Goal: Task Accomplishment & Management: Complete application form

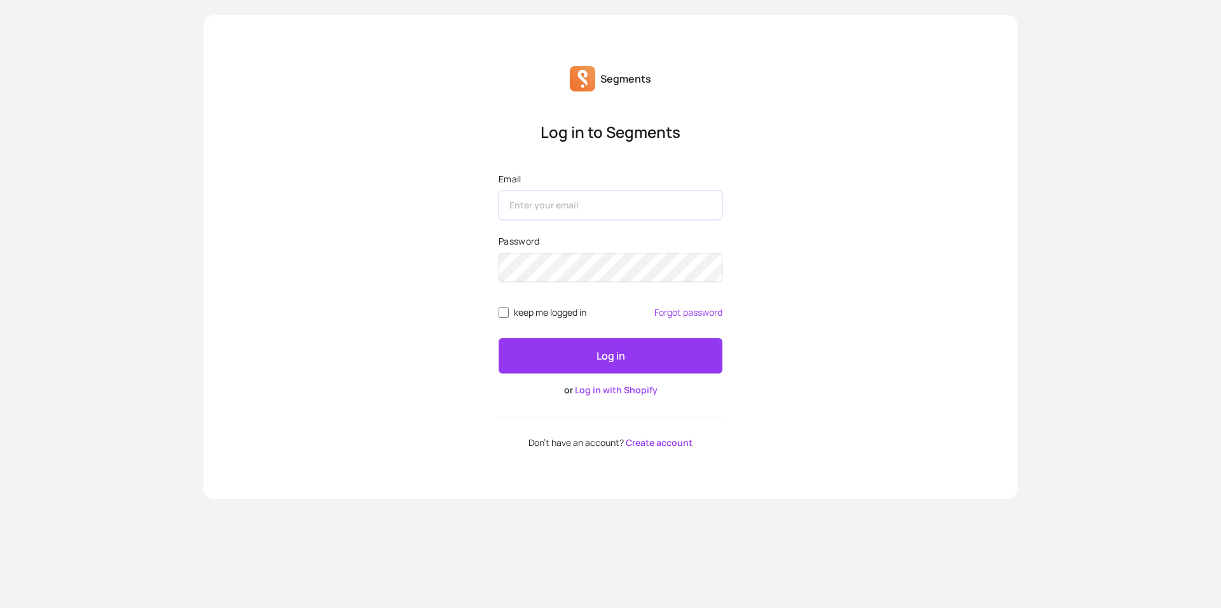
click at [595, 195] on input "Email" at bounding box center [610, 205] width 224 height 29
type input "[EMAIL_ADDRESS][DOMAIN_NAME]"
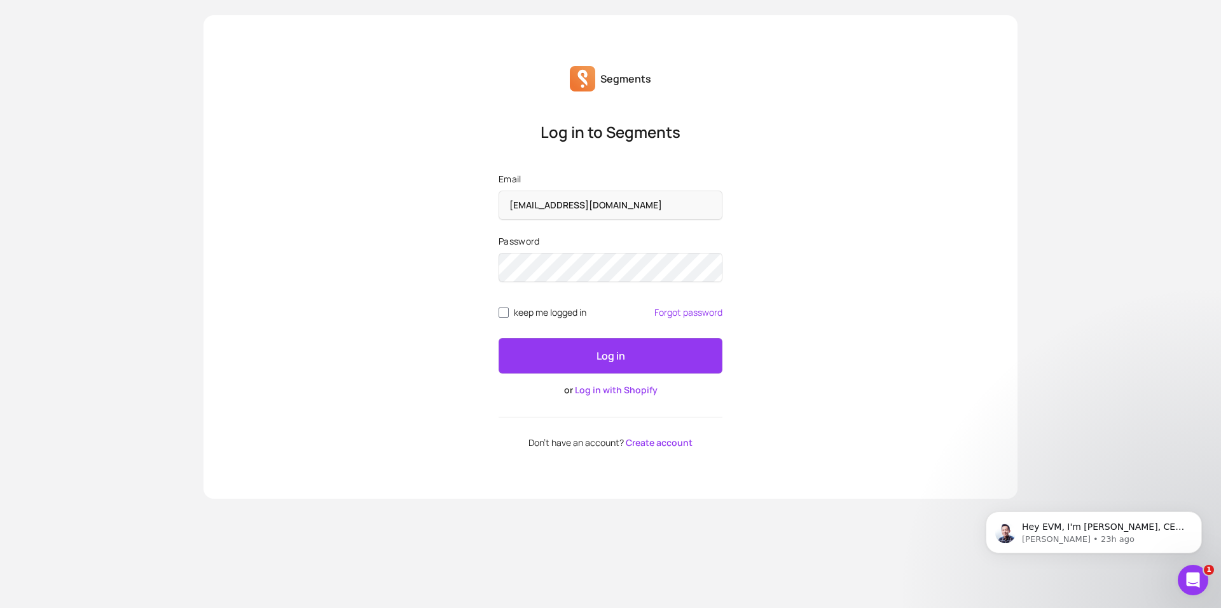
click at [647, 443] on link "Create account" at bounding box center [659, 443] width 67 height 12
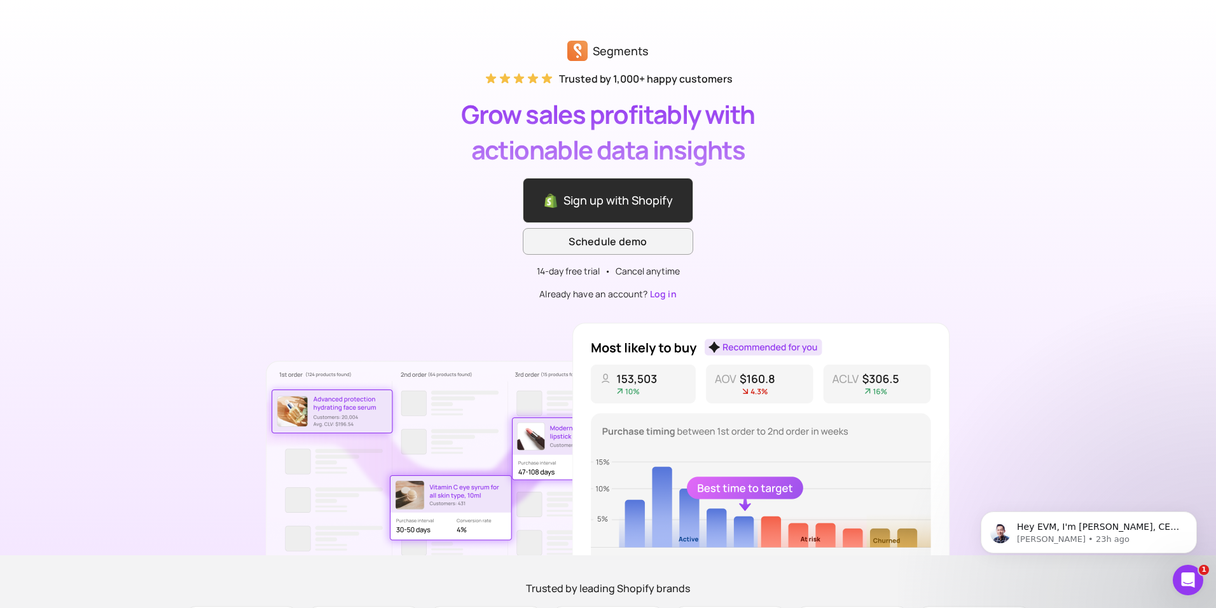
click at [673, 296] on link "Log in" at bounding box center [663, 294] width 27 height 12
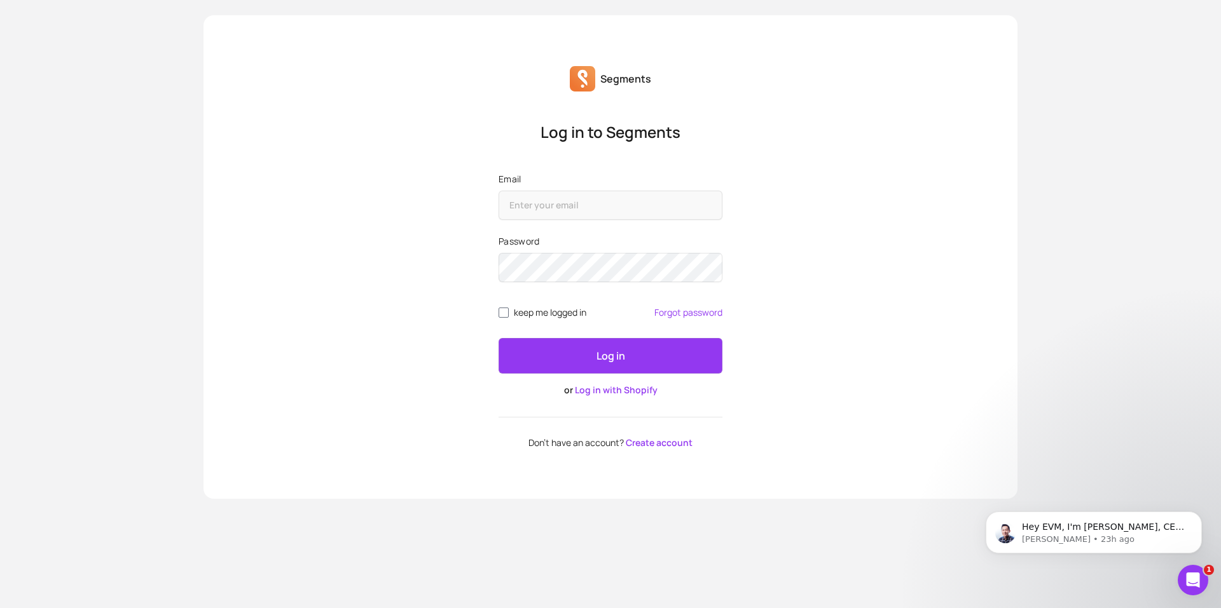
click at [640, 443] on link "Create account" at bounding box center [659, 443] width 67 height 12
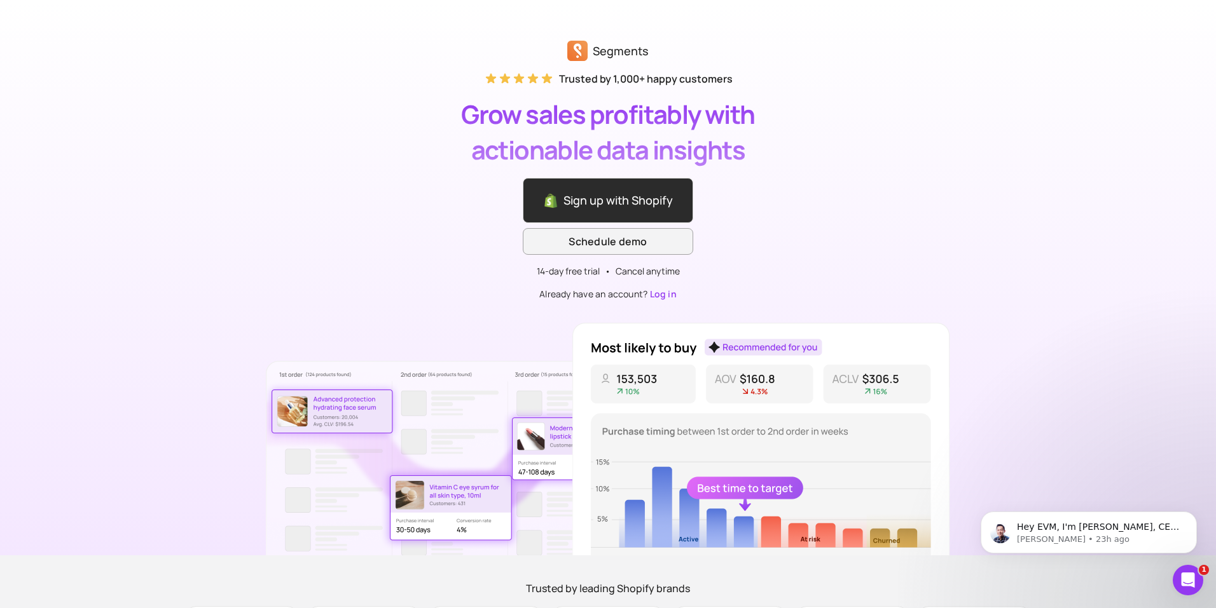
click at [666, 294] on link "Log in" at bounding box center [663, 294] width 27 height 12
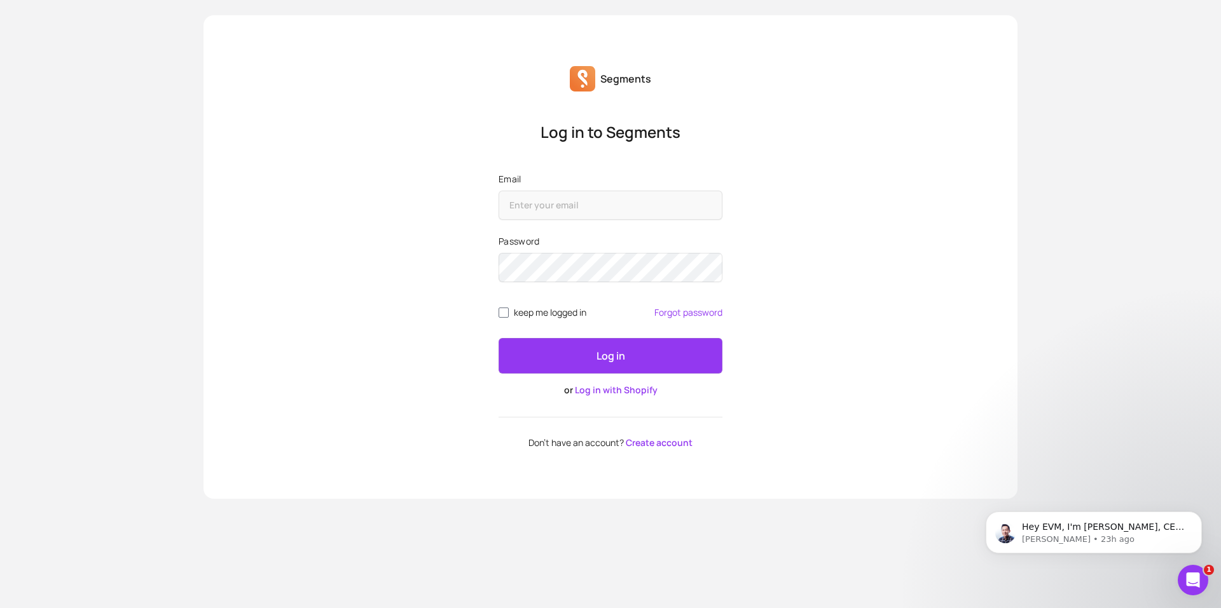
click at [910, 334] on div "Log in to Segments Email Password keep me logged in Forgot password Log in or L…" at bounding box center [610, 285] width 814 height 326
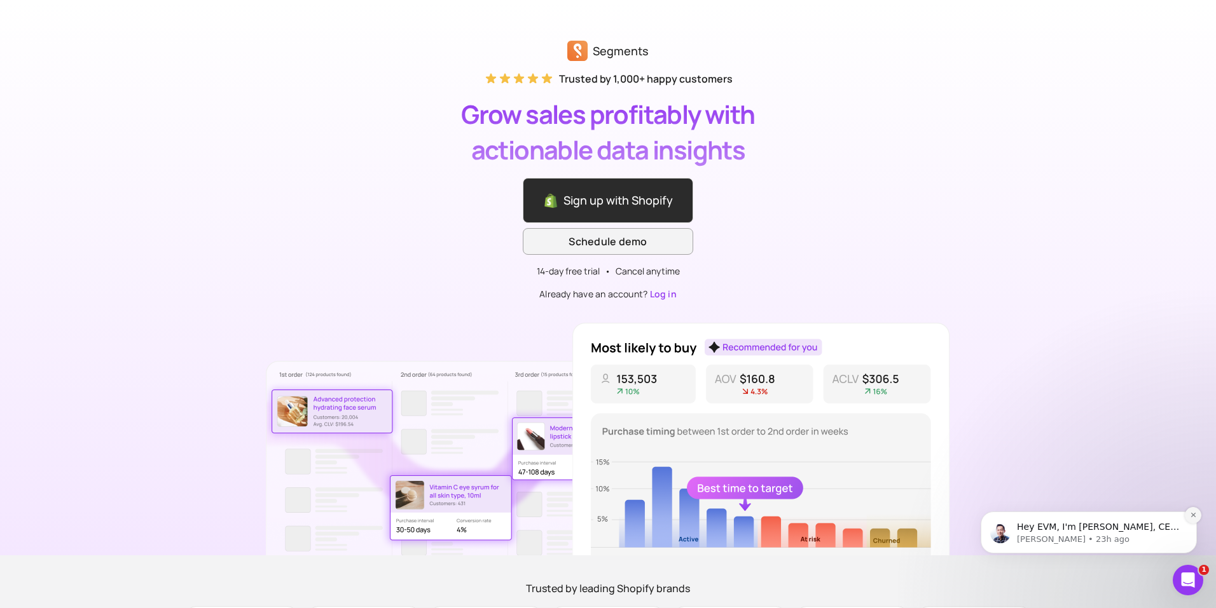
click at [1196, 519] on icon "Dismiss notification" at bounding box center [1192, 515] width 7 height 7
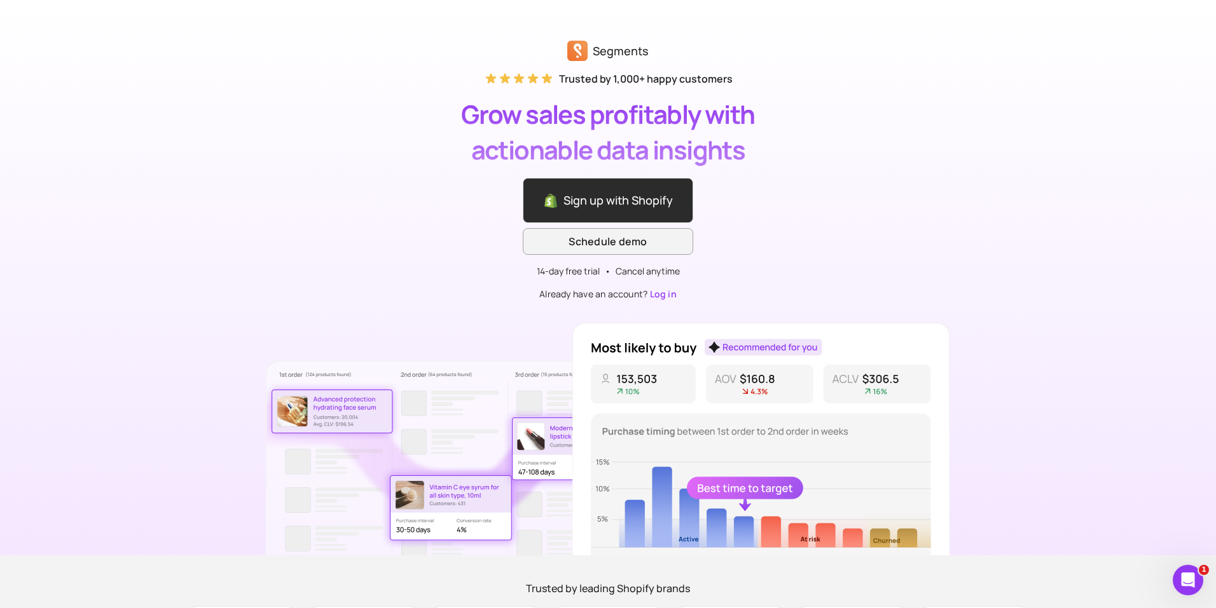
click at [1090, 310] on div "Segments Trusted by 1,000+ happy customers Grow sales profitably with actionabl…" at bounding box center [608, 278] width 1216 height 556
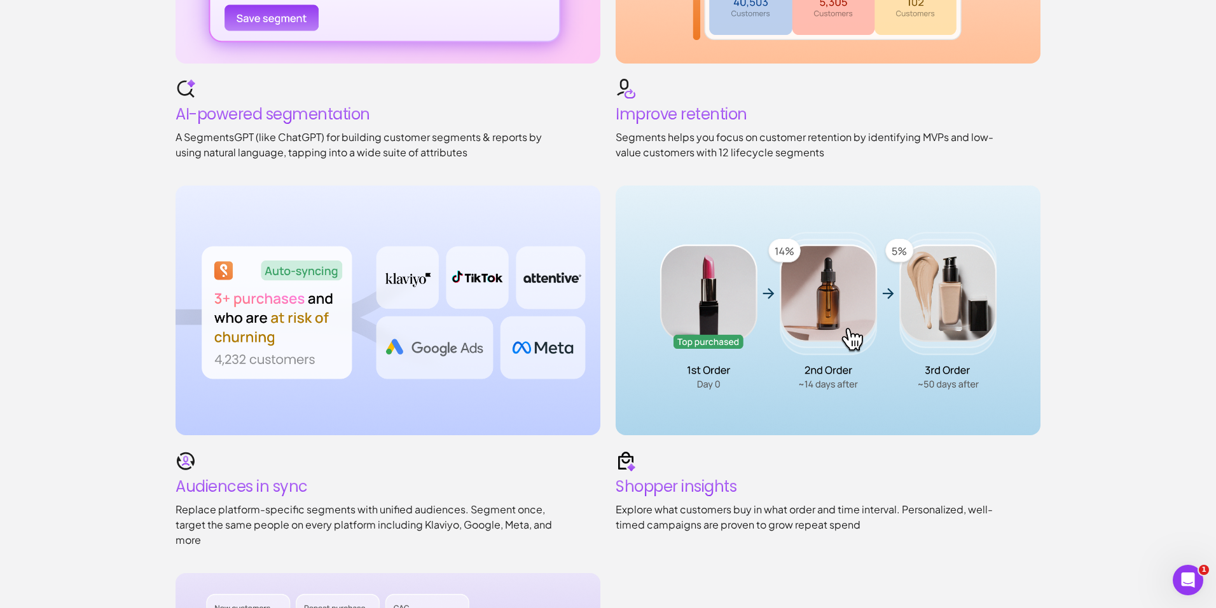
scroll to position [1271, 0]
